Goal: Task Accomplishment & Management: Use online tool/utility

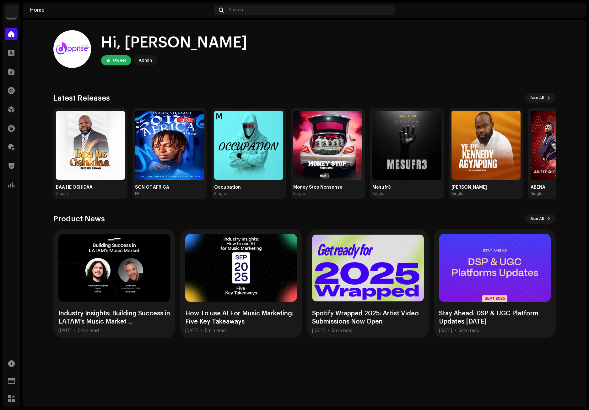
click at [511, 56] on div "Hi, [PERSON_NAME] Owner Admin" at bounding box center [304, 49] width 503 height 38
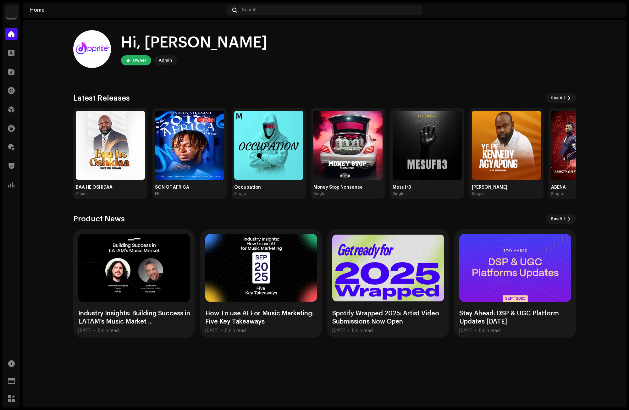
click at [478, 63] on div "Hi, [PERSON_NAME] Owner Admin" at bounding box center [324, 49] width 503 height 38
click at [12, 107] on span at bounding box center [11, 109] width 6 height 5
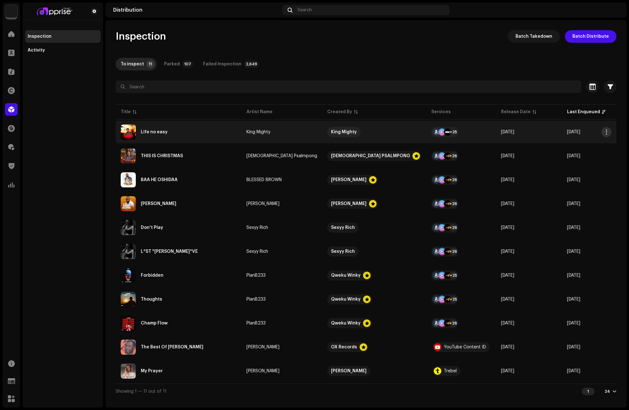
click at [589, 129] on span "button" at bounding box center [606, 131] width 5 height 5
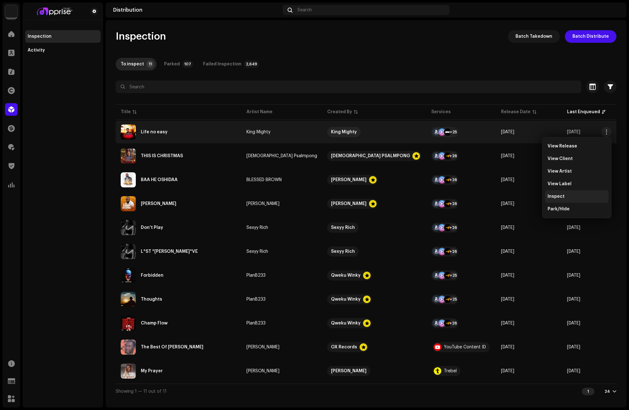
click at [552, 194] on span "Inspect" at bounding box center [555, 196] width 17 height 5
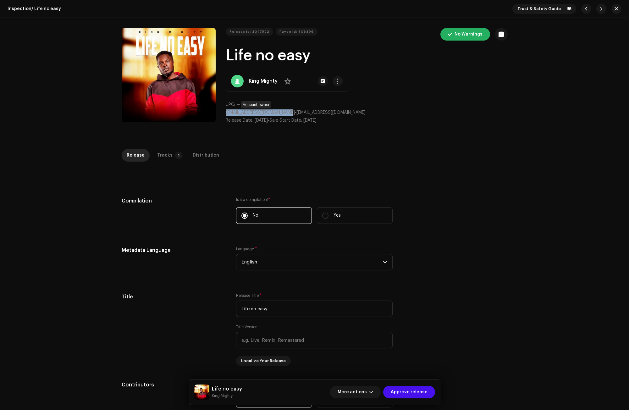
drag, startPoint x: 288, startPoint y: 112, endPoint x: 226, endPoint y: 111, distance: 62.5
click at [226, 111] on p "[EMAIL_ADDRESS][DOMAIN_NAME] • [EMAIL_ADDRESS][DOMAIN_NAME]" at bounding box center [367, 112] width 282 height 7
copy span "[EMAIL_ADDRESS][DOMAIN_NAME]"
click at [395, 133] on div "Release Id: 3047522 Payee Id: 706396 No Warnings Life no easy King Mighty No UP…" at bounding box center [315, 78] width 406 height 121
click at [337, 79] on span "button" at bounding box center [337, 81] width 5 height 5
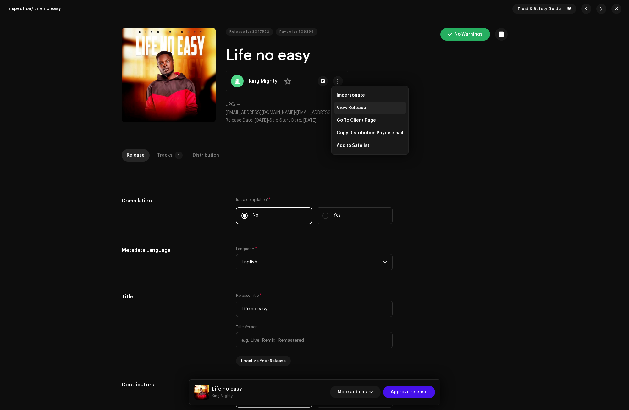
click at [353, 105] on span "View Release" at bounding box center [351, 107] width 30 height 5
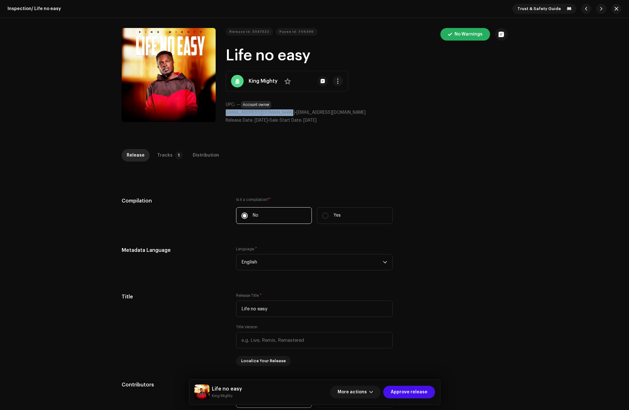
drag, startPoint x: 287, startPoint y: 112, endPoint x: 224, endPoint y: 112, distance: 62.8
click at [226, 112] on span "[EMAIL_ADDRESS][DOMAIN_NAME]" at bounding box center [260, 112] width 69 height 4
copy span "[EMAIL_ADDRESS][DOMAIN_NAME]"
click at [285, 80] on span at bounding box center [287, 81] width 7 height 5
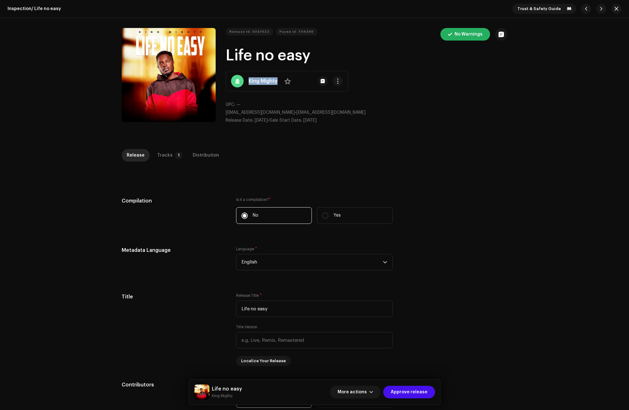
copy strong "King Mighty"
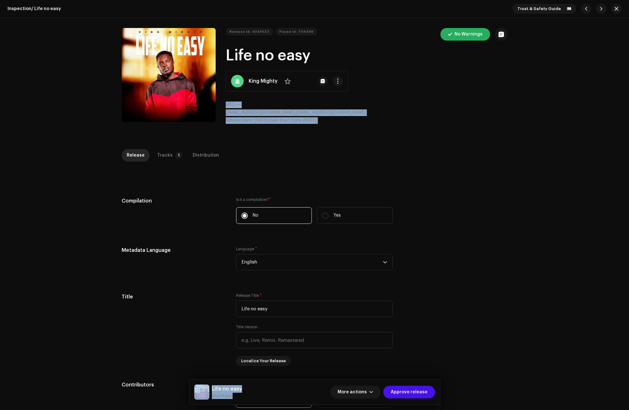
drag, startPoint x: 277, startPoint y: 81, endPoint x: 238, endPoint y: 147, distance: 76.5
click at [238, 147] on div "Inspection / Life no easy Trust & Safety Guide Release Id: 3047522 Payee Id: 70…" at bounding box center [314, 205] width 629 height 410
click at [240, 155] on div "Release Tracks 1 Distribution" at bounding box center [315, 155] width 386 height 13
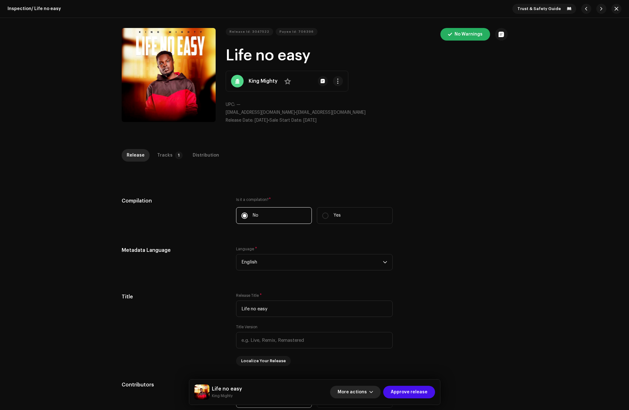
click at [373, 392] on span "button" at bounding box center [371, 391] width 4 height 5
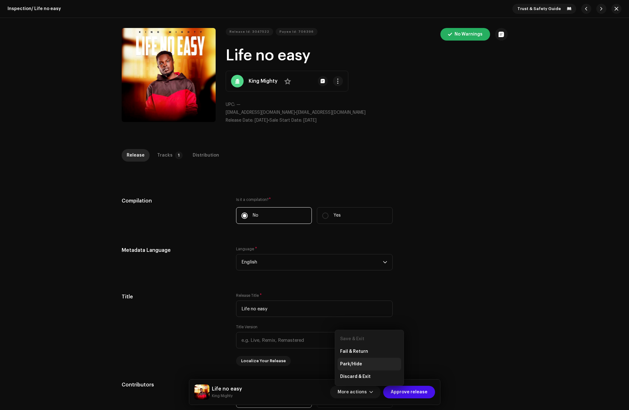
click at [357, 362] on span "Park/Hide" at bounding box center [351, 363] width 22 height 5
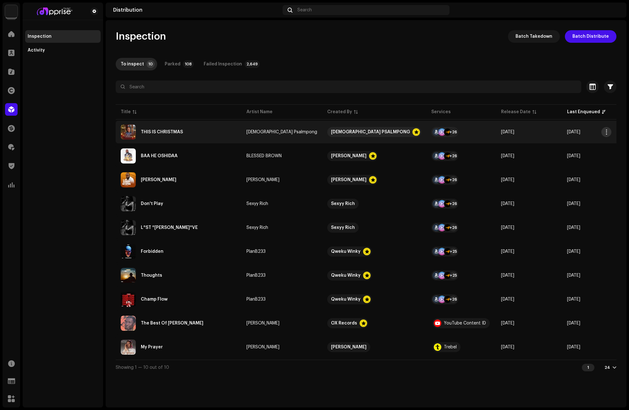
click at [589, 131] on span "button" at bounding box center [606, 131] width 5 height 5
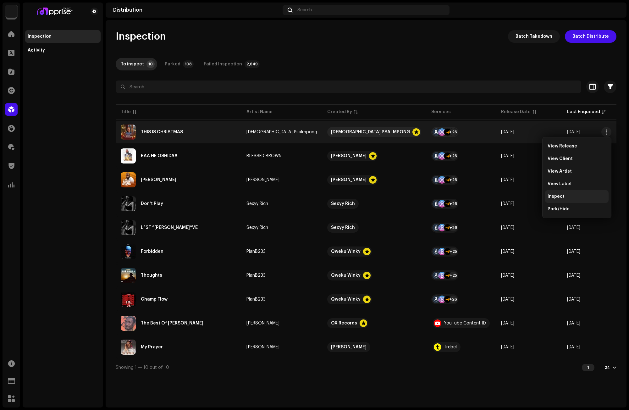
click at [556, 194] on span "Inspect" at bounding box center [555, 196] width 17 height 5
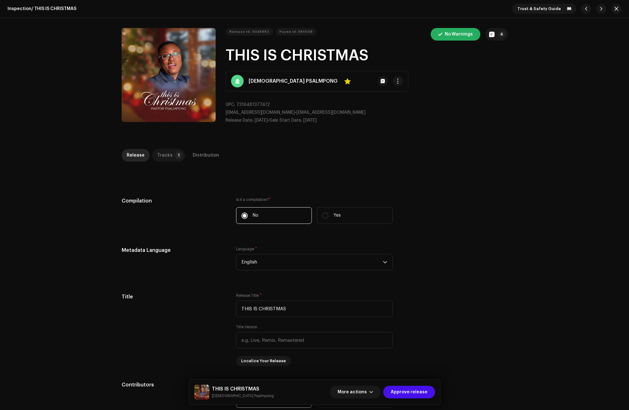
click at [168, 156] on p-tab "Tracks 1" at bounding box center [168, 155] width 33 height 13
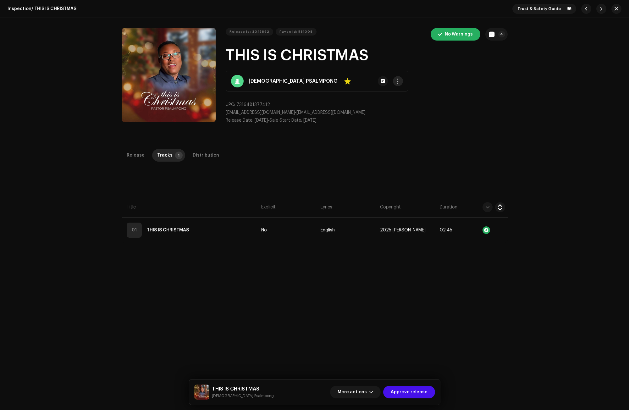
click at [393, 79] on button "button" at bounding box center [398, 81] width 10 height 10
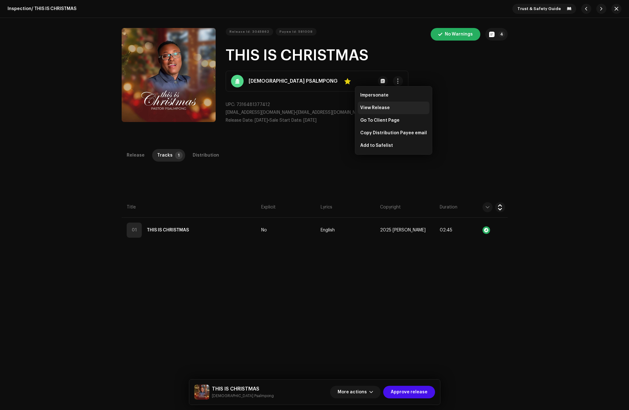
click at [369, 105] on span "View Release" at bounding box center [375, 107] width 30 height 5
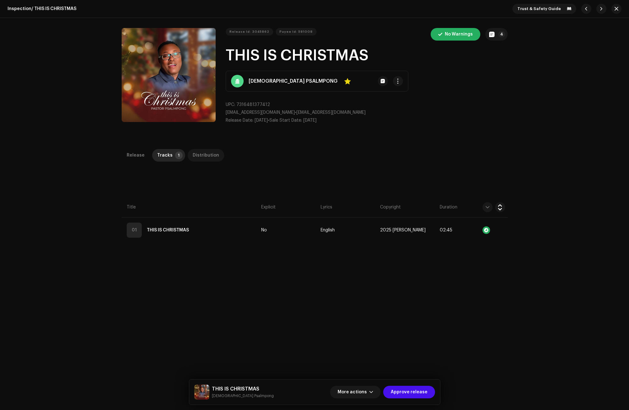
click at [196, 150] on div "Distribution" at bounding box center [206, 155] width 26 height 13
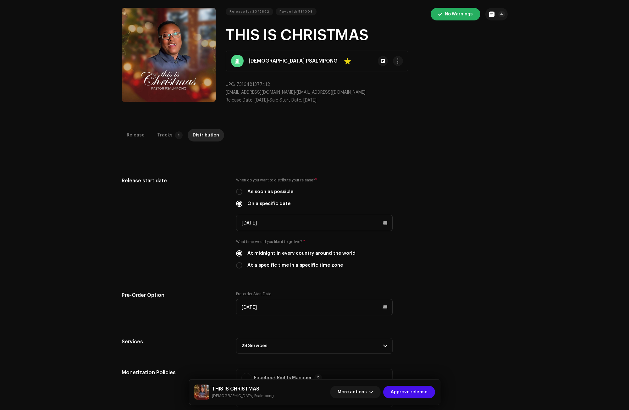
scroll to position [4, 0]
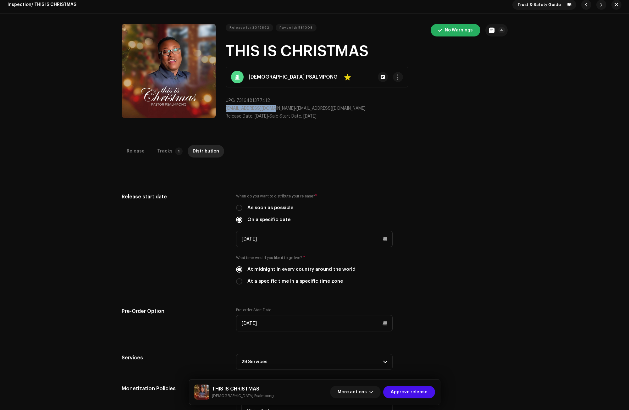
drag, startPoint x: 274, startPoint y: 109, endPoint x: 219, endPoint y: 109, distance: 54.7
click at [219, 109] on div "Release Id: 3045862 Payee Id: 581008 No Warnings 4 THIS IS CHRISTMAS [DEMOGRAPH…" at bounding box center [315, 74] width 386 height 101
copy span "[EMAIL_ADDRESS][DOMAIN_NAME]"
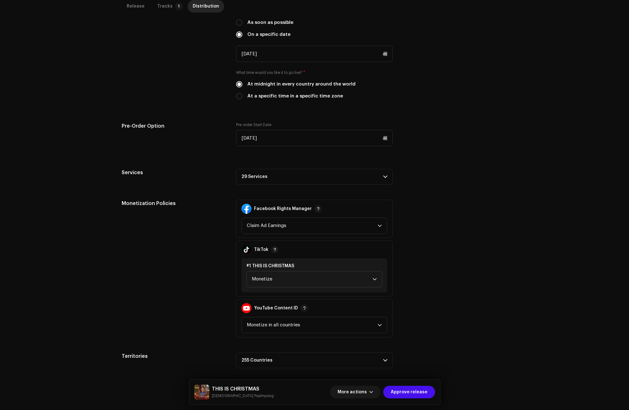
scroll to position [193, 0]
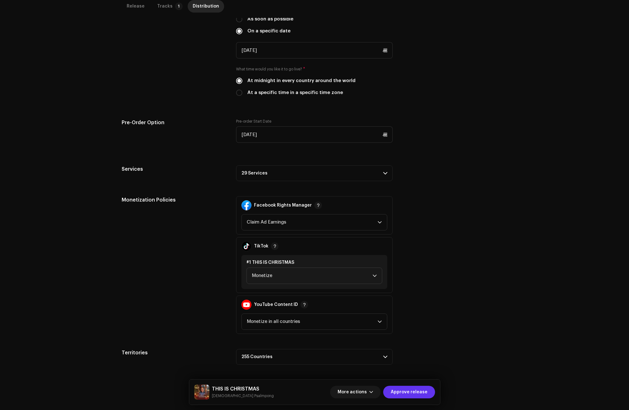
click at [417, 392] on span "Approve release" at bounding box center [409, 392] width 37 height 13
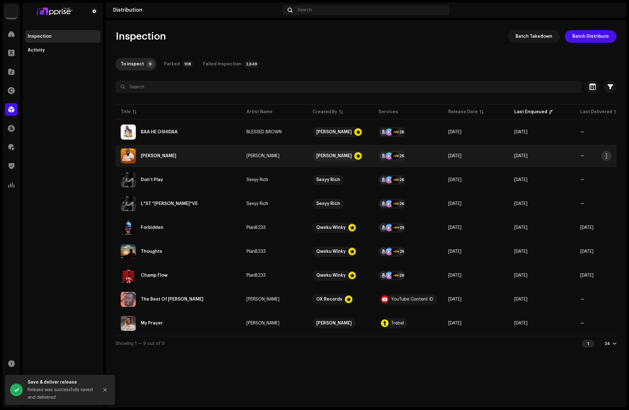
click at [589, 156] on span "button" at bounding box center [606, 155] width 5 height 5
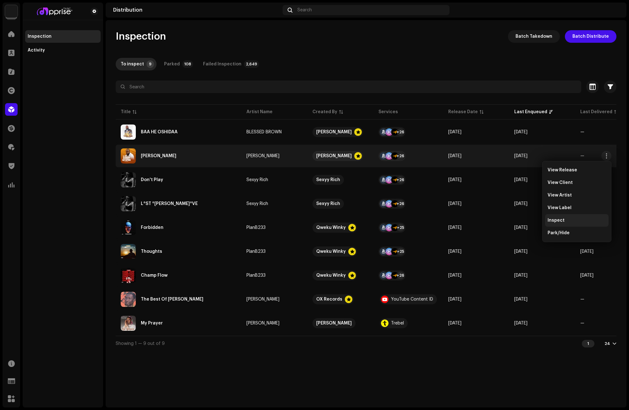
click at [566, 219] on div "Inspect" at bounding box center [576, 220] width 58 height 5
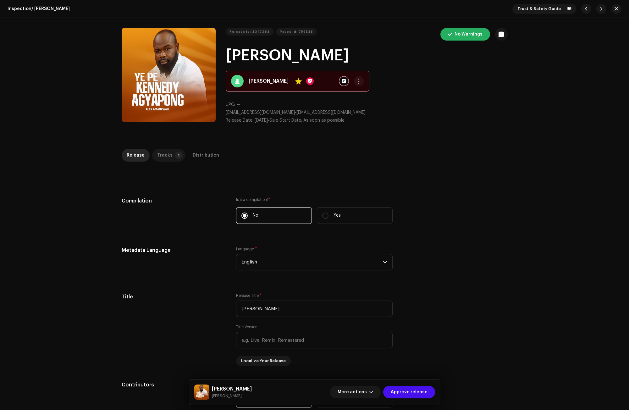
click at [175, 157] on p-badge "1" at bounding box center [179, 155] width 8 height 8
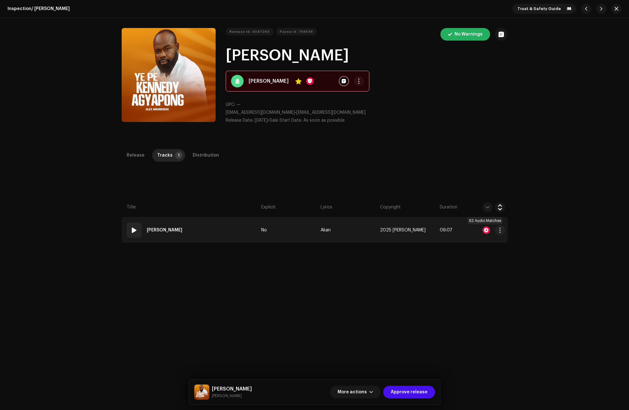
click at [482, 228] on div at bounding box center [486, 230] width 8 height 8
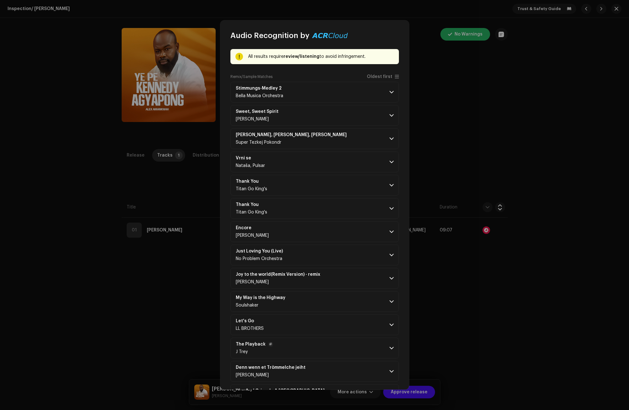
scroll to position [8, 0]
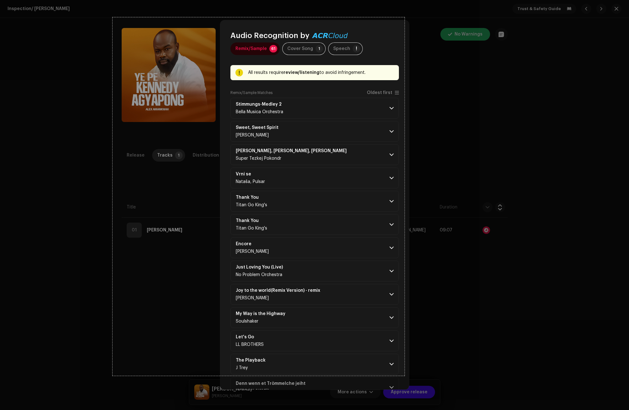
drag, startPoint x: 112, startPoint y: 17, endPoint x: 404, endPoint y: 375, distance: 462.0
click at [404, 375] on div "929 X 1140" at bounding box center [314, 205] width 629 height 410
click at [413, 286] on div "Rectangle" at bounding box center [414, 287] width 8 height 8
click at [422, 355] on link "Capture" at bounding box center [419, 357] width 16 height 7
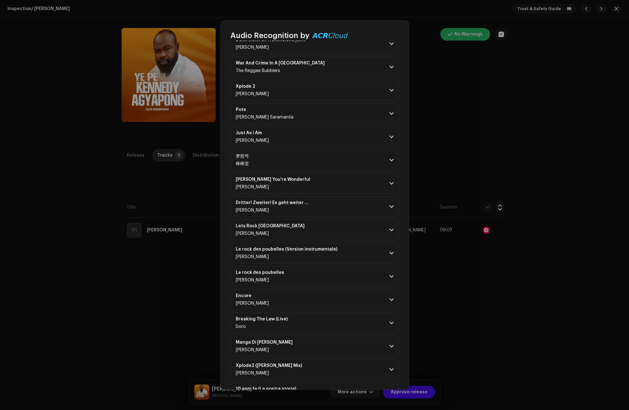
scroll to position [354, 0]
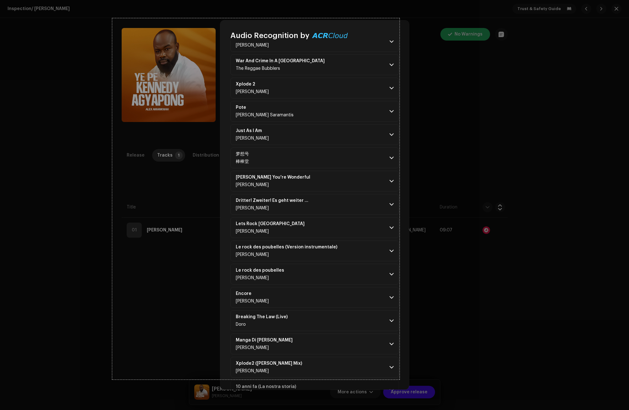
drag, startPoint x: 229, startPoint y: 81, endPoint x: 399, endPoint y: 379, distance: 343.5
click at [399, 379] on div "914 X 1149" at bounding box center [314, 205] width 629 height 410
click at [407, 289] on div "Rectangle" at bounding box center [409, 291] width 8 height 8
click at [414, 361] on link "Capture" at bounding box center [414, 361] width 16 height 7
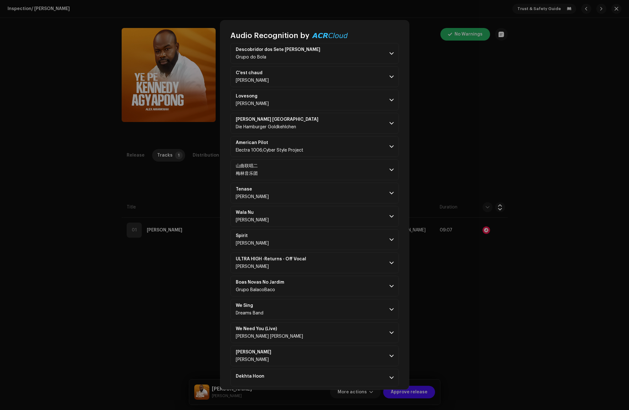
scroll to position [1139, 0]
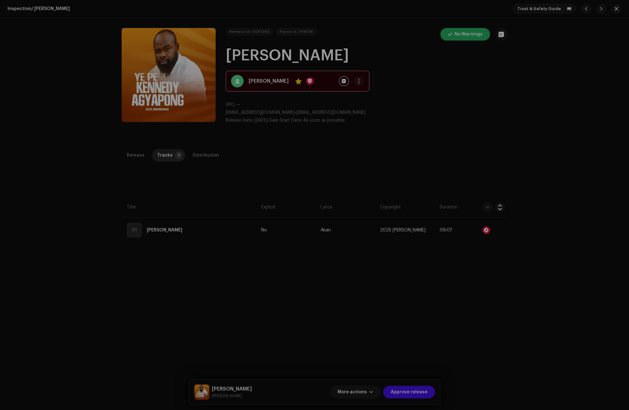
click at [490, 155] on div "Audio Recognition by Remix/Sample 61 Cover Song 1 Speech ! All results require …" at bounding box center [314, 205] width 629 height 410
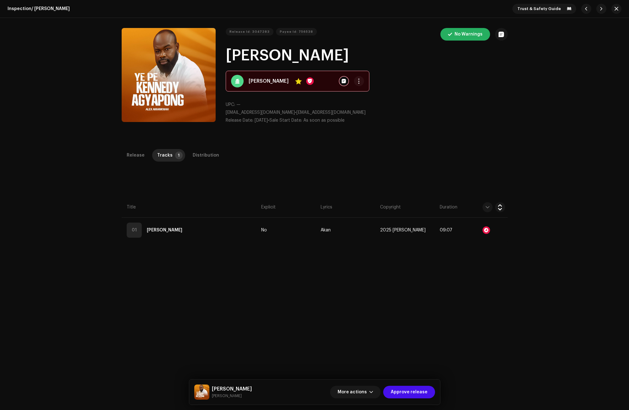
scroll to position [3144, 0]
click at [589, 9] on span "button" at bounding box center [616, 8] width 4 height 5
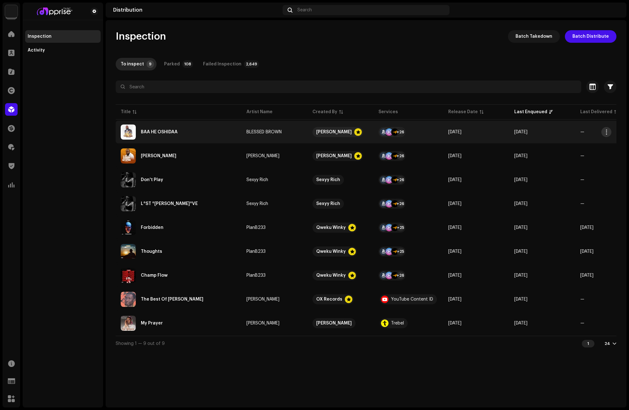
click at [589, 131] on span "button" at bounding box center [606, 131] width 5 height 5
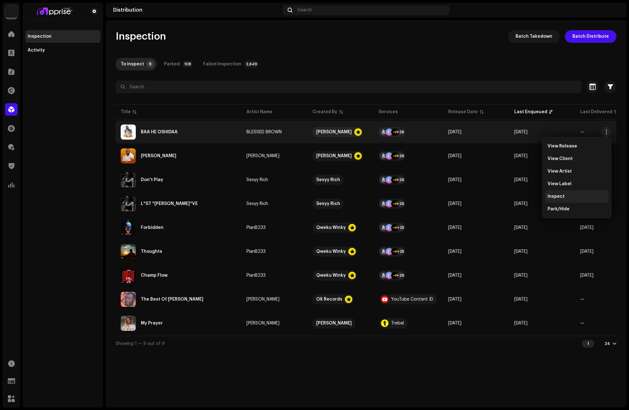
click at [555, 198] on span "Inspect" at bounding box center [555, 196] width 17 height 5
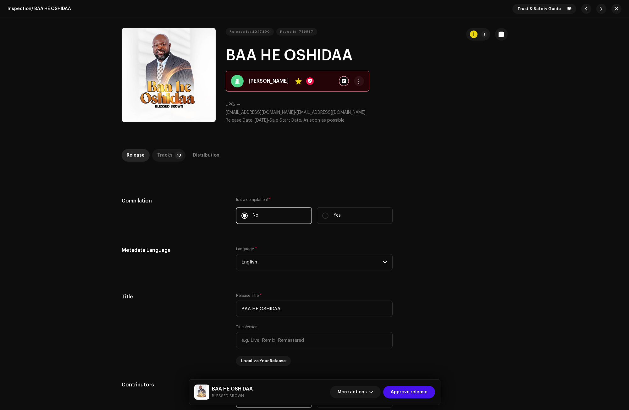
click at [162, 152] on div "Tracks" at bounding box center [164, 155] width 15 height 13
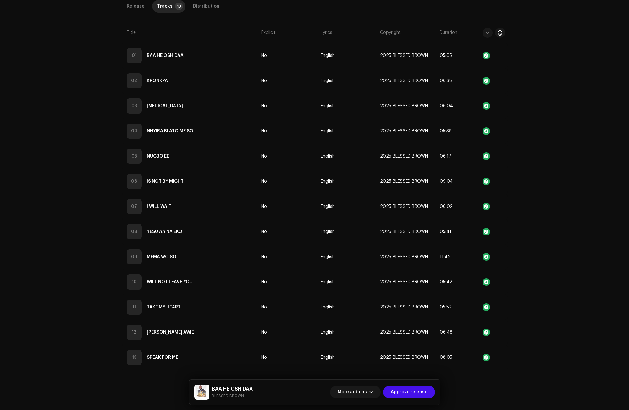
scroll to position [180, 0]
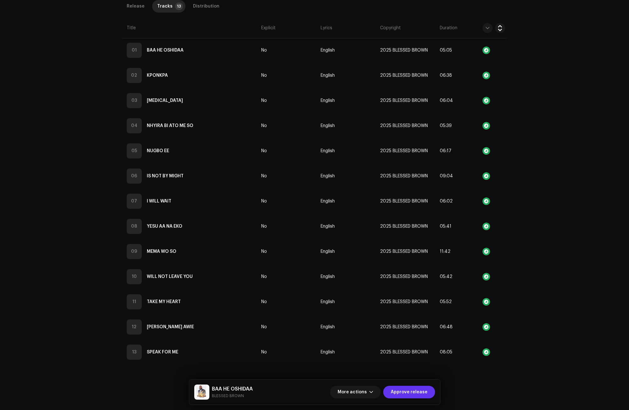
click at [419, 390] on span "Approve release" at bounding box center [409, 392] width 37 height 13
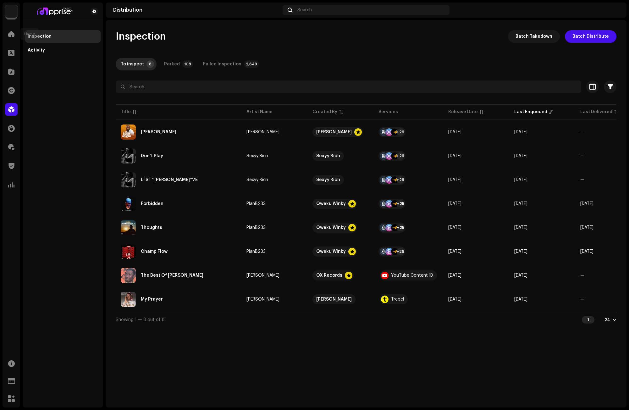
click at [8, 27] on div "Home" at bounding box center [12, 34] width 18 height 18
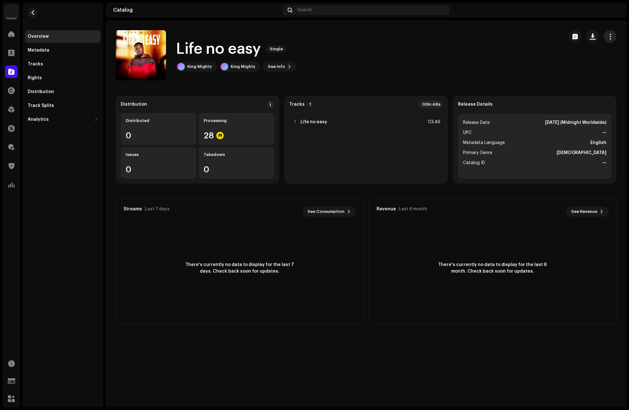
click at [609, 36] on span "button" at bounding box center [610, 36] width 6 height 5
click at [43, 38] on div "Overview" at bounding box center [38, 36] width 21 height 5
click at [196, 65] on div "King Mighty" at bounding box center [199, 66] width 25 height 5
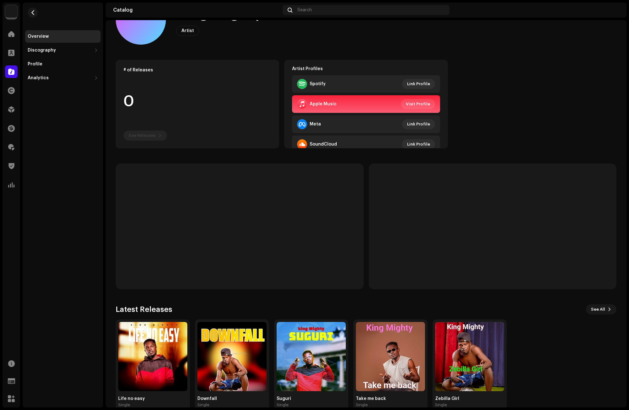
scroll to position [48, 0]
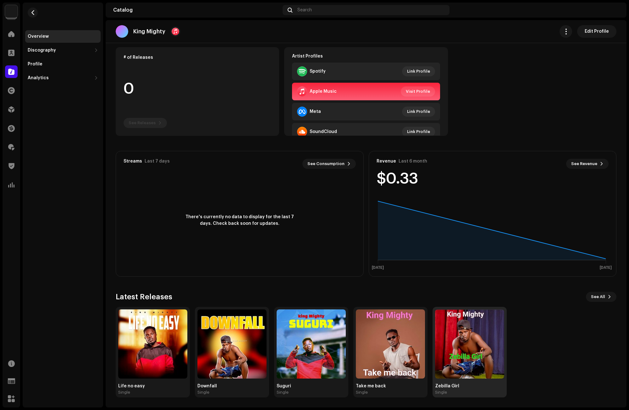
click at [480, 359] on img at bounding box center [469, 343] width 69 height 69
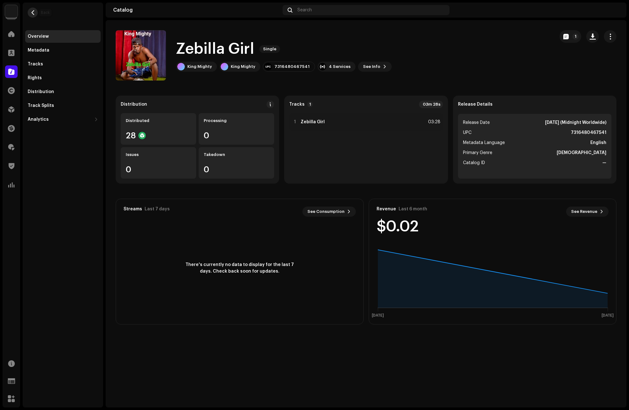
click at [30, 11] on button "button" at bounding box center [33, 13] width 10 height 10
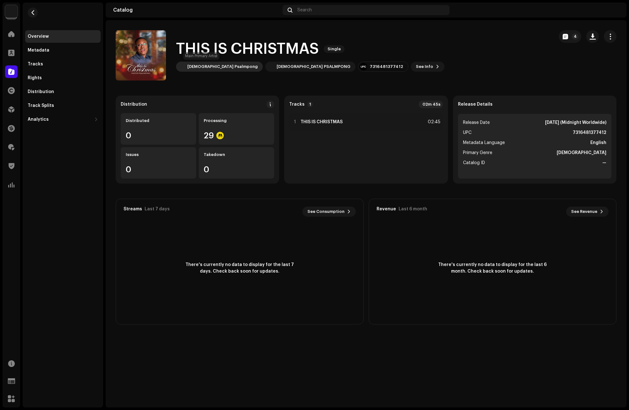
click at [194, 65] on div "Pastor Psalmpong" at bounding box center [222, 66] width 70 height 5
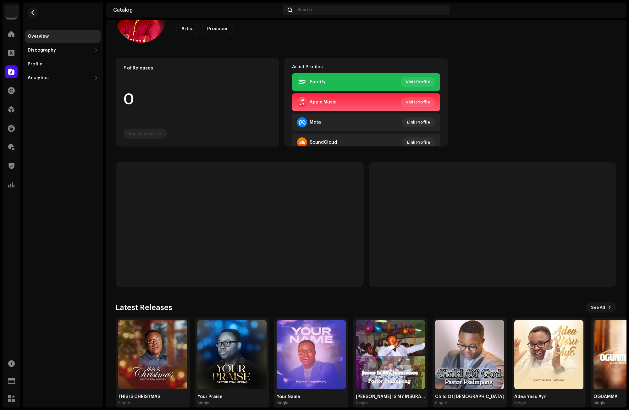
scroll to position [48, 0]
